Goal: Task Accomplishment & Management: Manage account settings

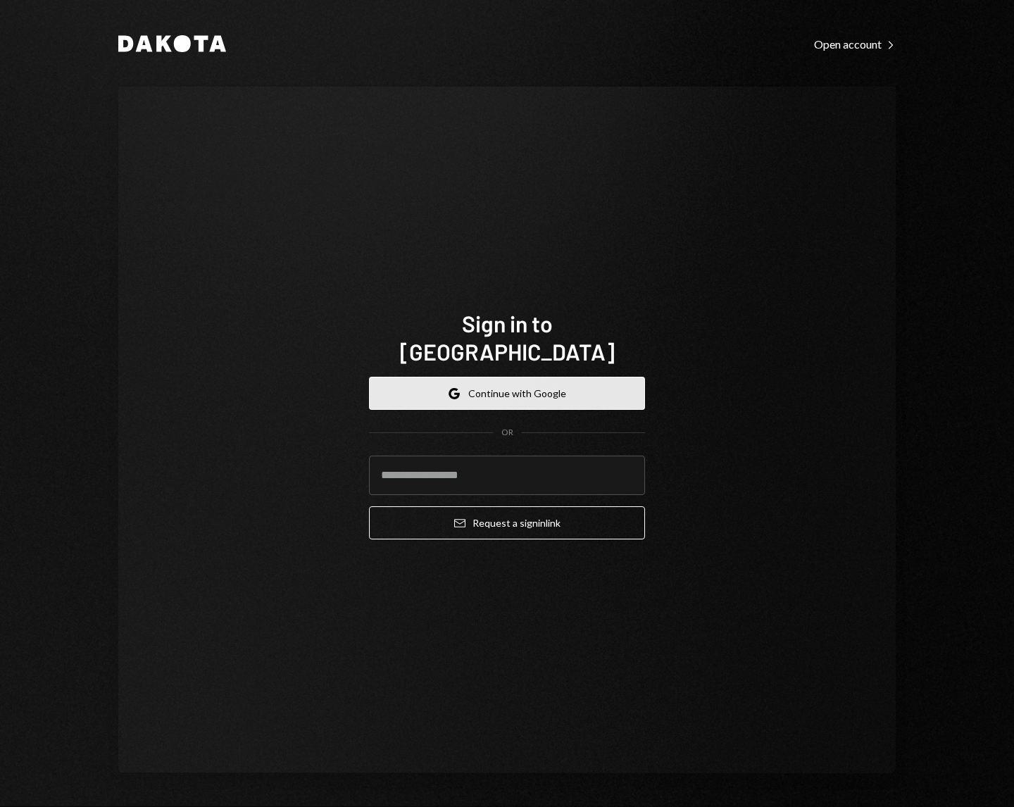
click at [513, 392] on button "Google Continue with Google" at bounding box center [507, 393] width 276 height 33
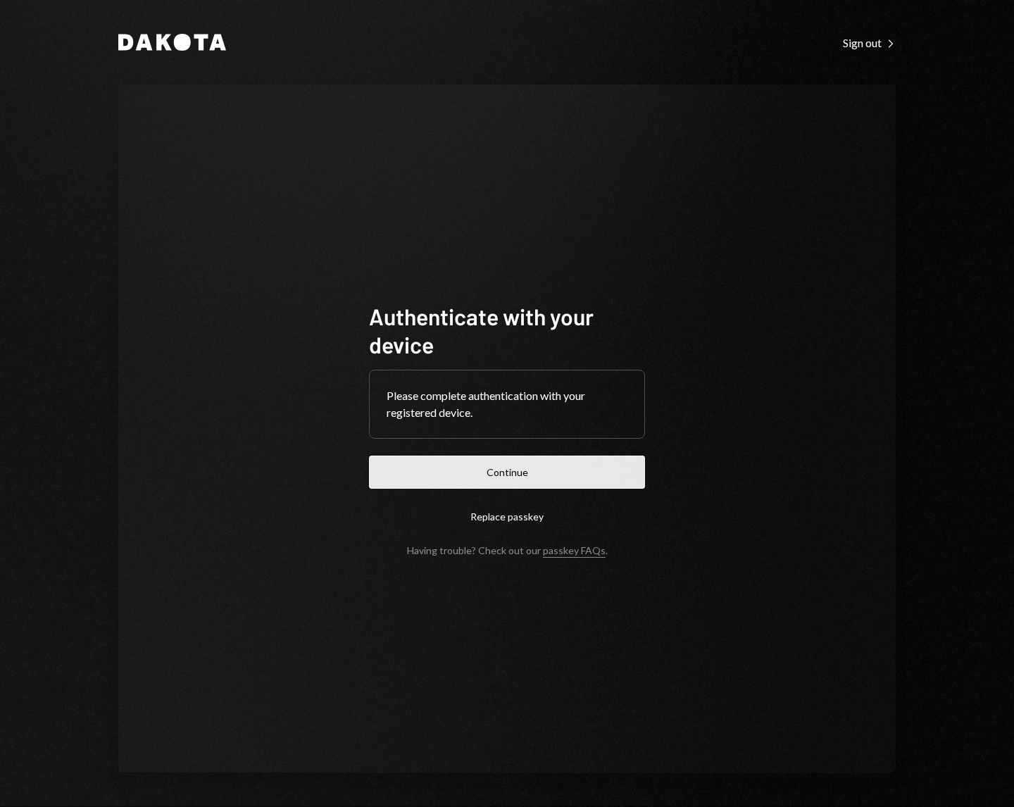
click at [509, 463] on button "Continue" at bounding box center [507, 472] width 276 height 33
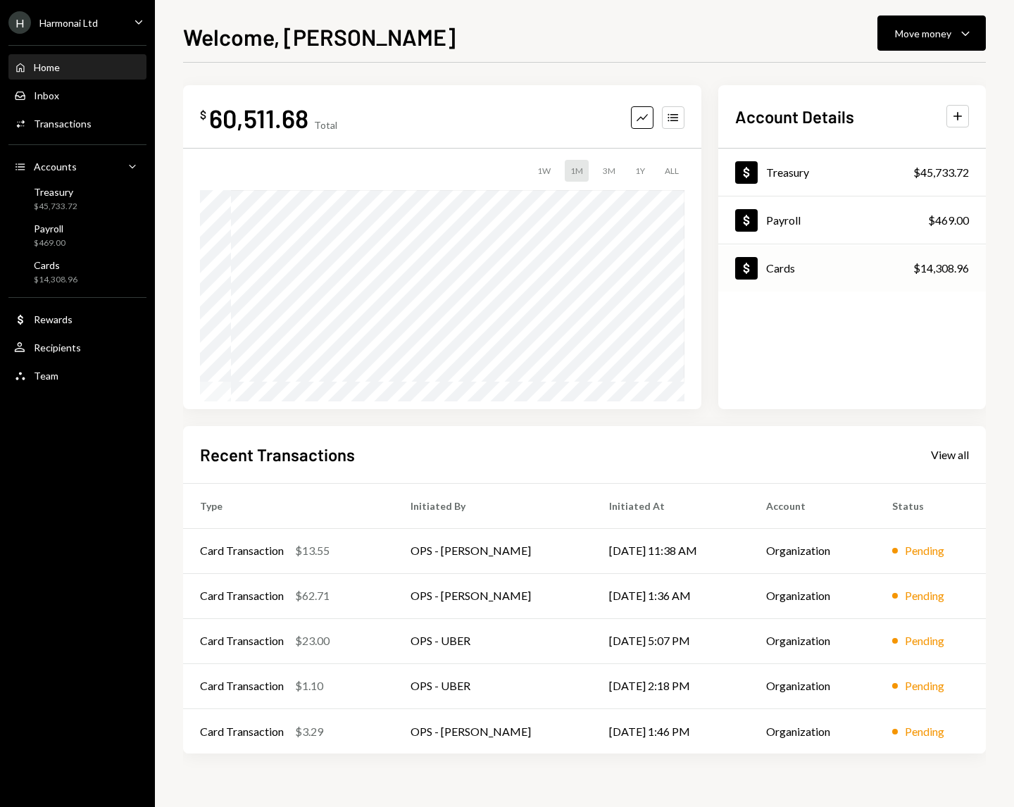
click at [818, 275] on div "Dollar Cards $14,308.96" at bounding box center [852, 269] width 268 height 46
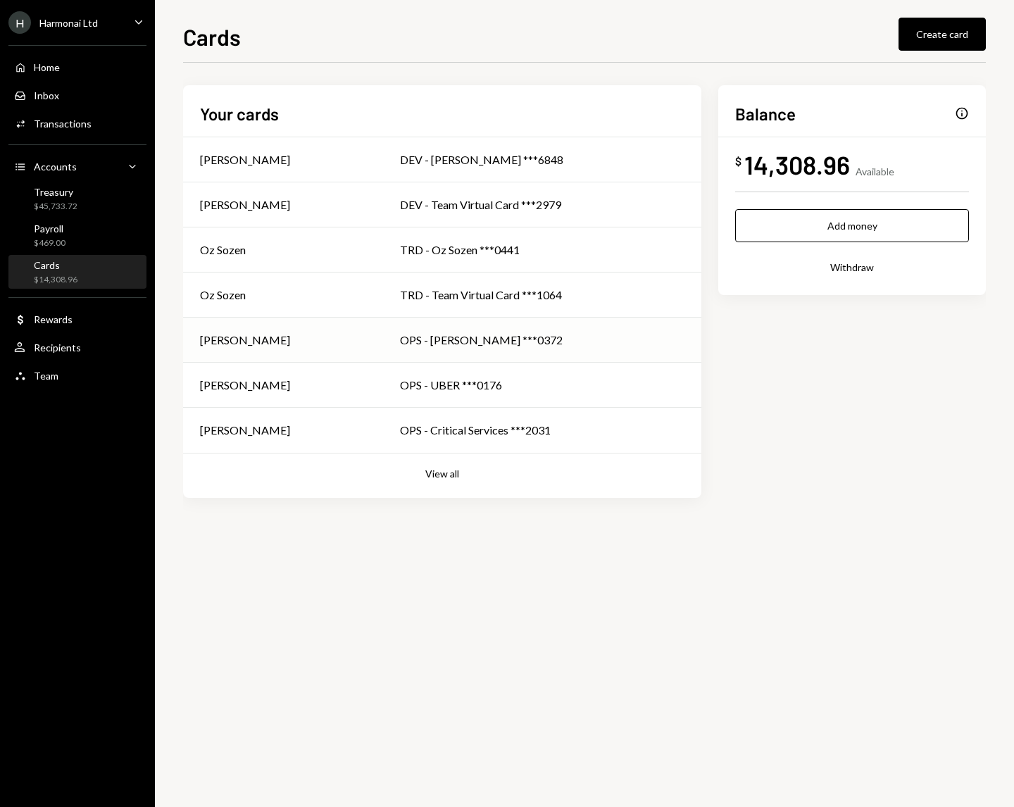
click at [441, 344] on div "OPS - [PERSON_NAME] ***0372" at bounding box center [542, 340] width 284 height 17
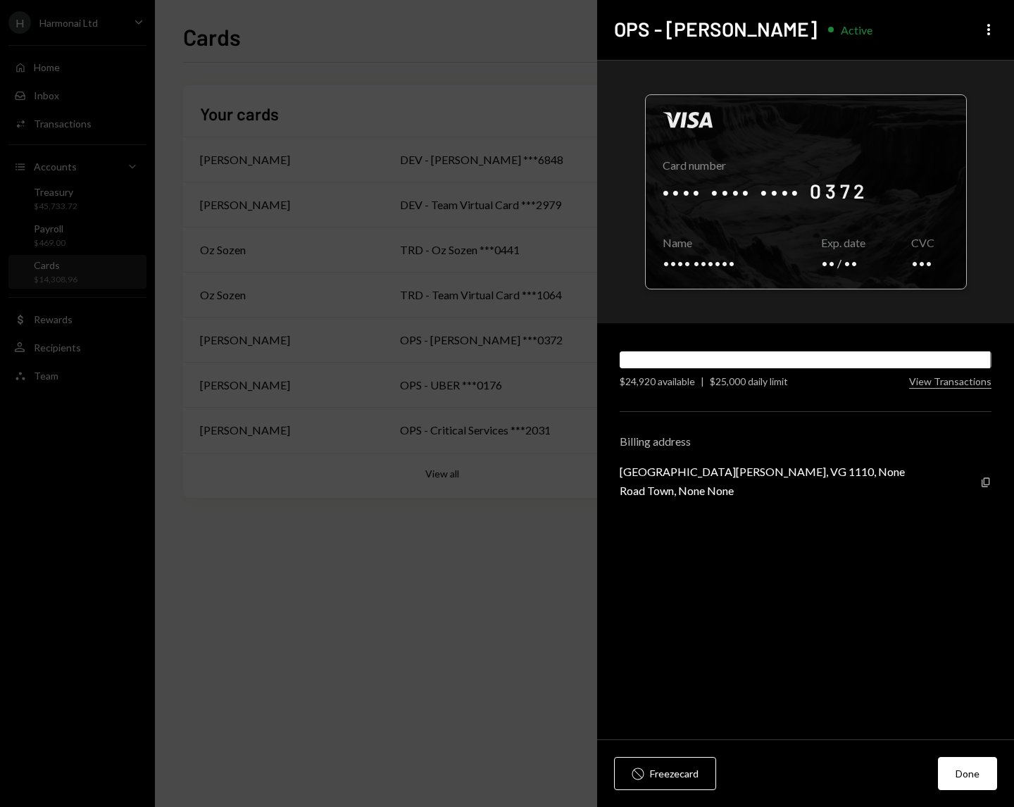
click at [917, 262] on div at bounding box center [806, 192] width 320 height 194
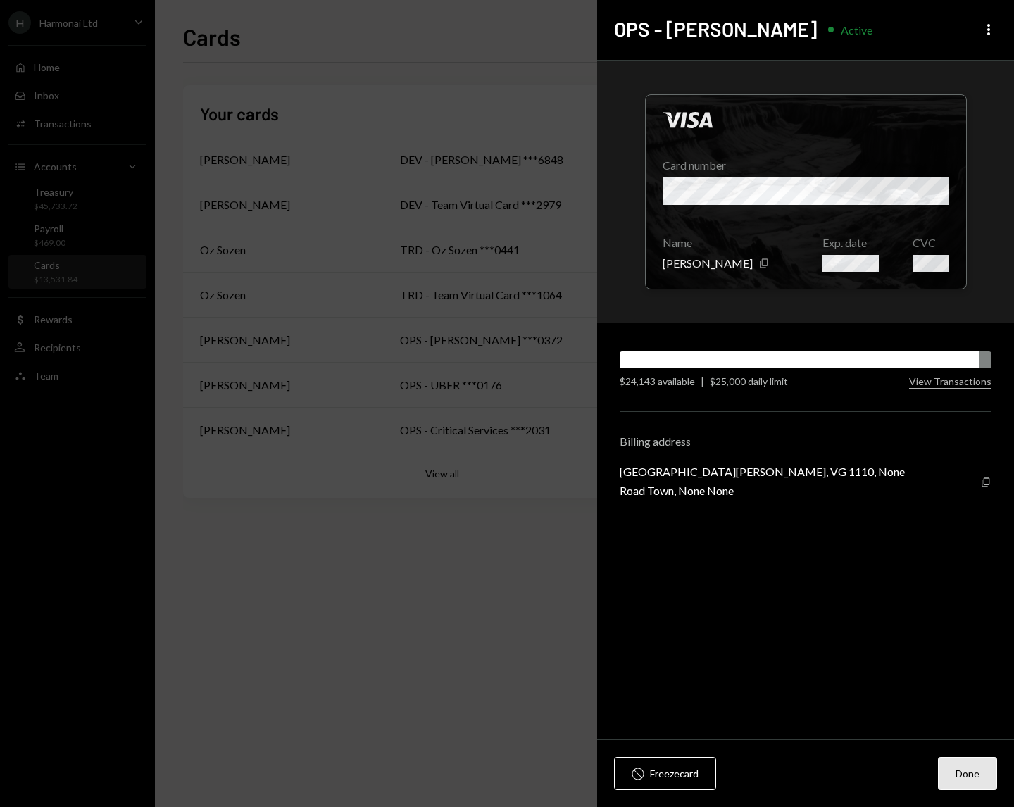
click at [971, 769] on button "Done" at bounding box center [967, 773] width 59 height 33
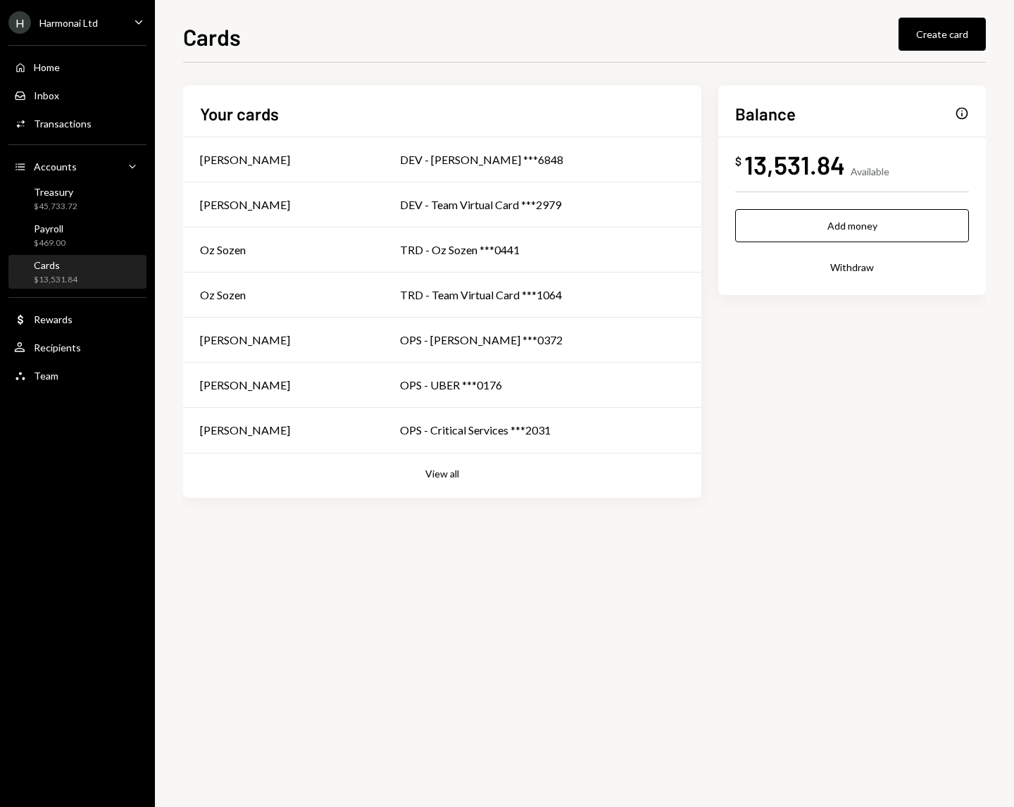
click at [103, 28] on div "H Harmonai Ltd Caret Down" at bounding box center [77, 22] width 155 height 23
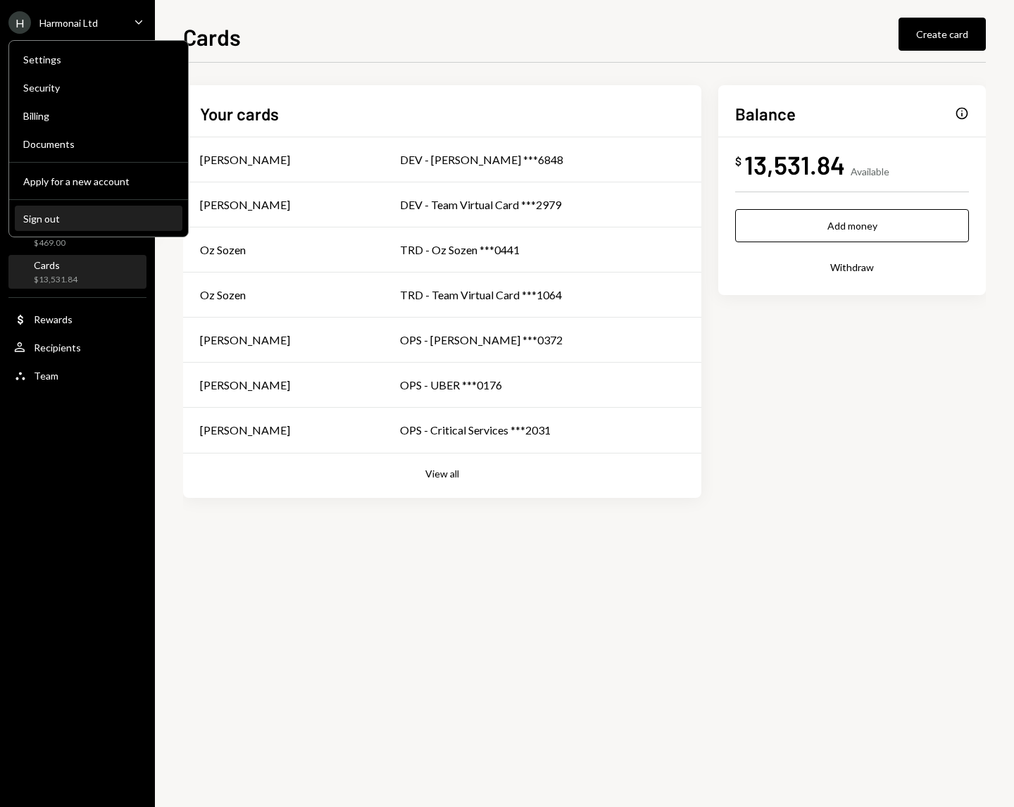
click at [61, 217] on div "Sign out" at bounding box center [98, 219] width 151 height 12
